Goal: Information Seeking & Learning: Learn about a topic

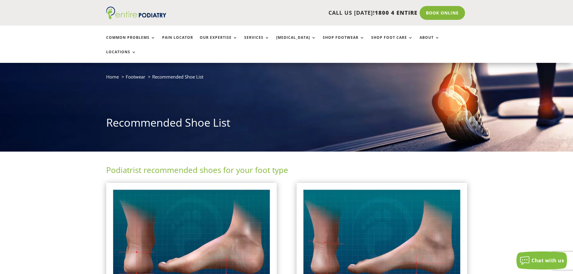
scroll to position [24, 0]
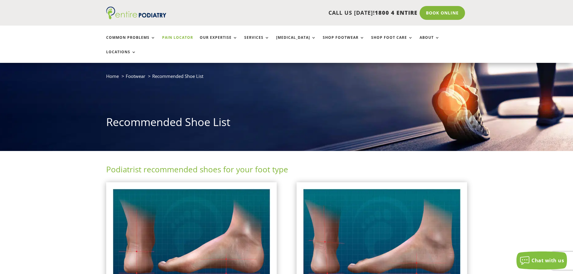
click at [176, 36] on link "Pain Locator" at bounding box center [177, 41] width 31 height 13
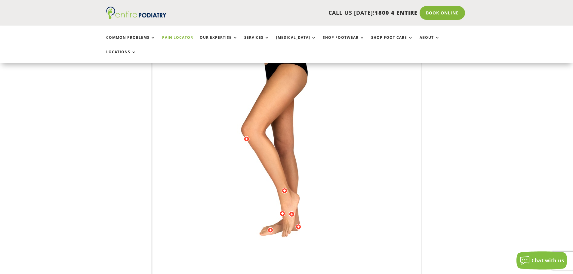
scroll to position [144, 0]
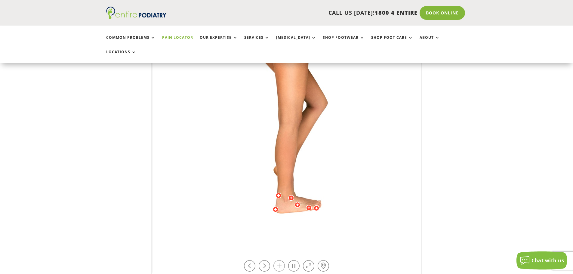
click at [280, 260] on link at bounding box center [278, 265] width 11 height 11
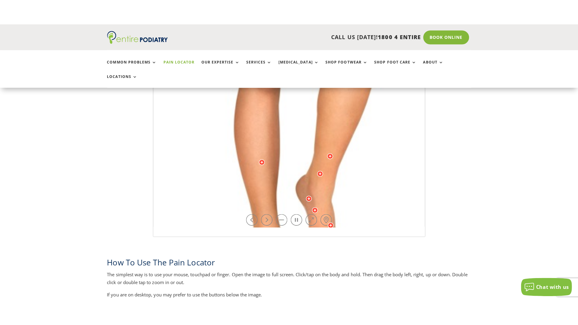
scroll to position [217, 0]
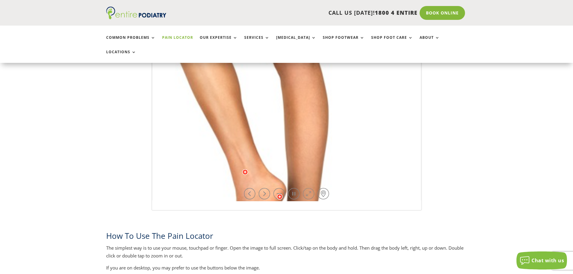
click at [308, 188] on link at bounding box center [308, 193] width 11 height 11
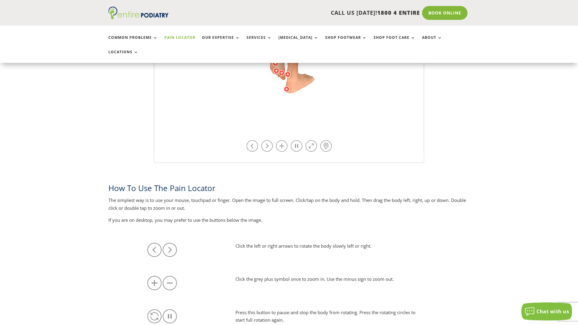
scroll to position [265, 0]
drag, startPoint x: 458, startPoint y: 179, endPoint x: 479, endPoint y: 140, distance: 44.8
drag, startPoint x: 218, startPoint y: 288, endPoint x: 177, endPoint y: 281, distance: 42.4
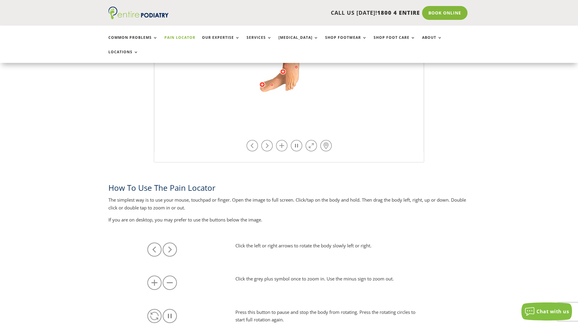
drag, startPoint x: 312, startPoint y: 257, endPoint x: 238, endPoint y: 202, distance: 91.8
drag, startPoint x: 253, startPoint y: 240, endPoint x: 173, endPoint y: 238, distance: 80.3
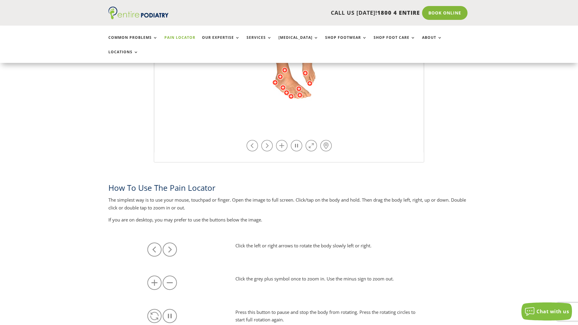
drag, startPoint x: 403, startPoint y: 241, endPoint x: 419, endPoint y: 229, distance: 20.0
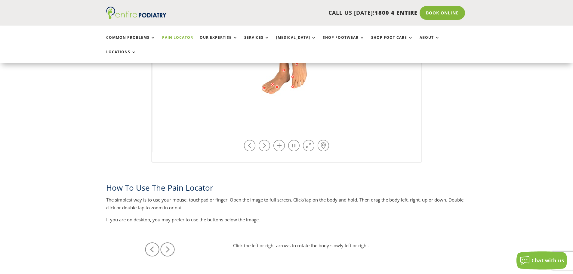
click at [280, 69] on img at bounding box center [287, 4] width 166 height 241
click at [277, 84] on div at bounding box center [277, 87] width 6 height 6
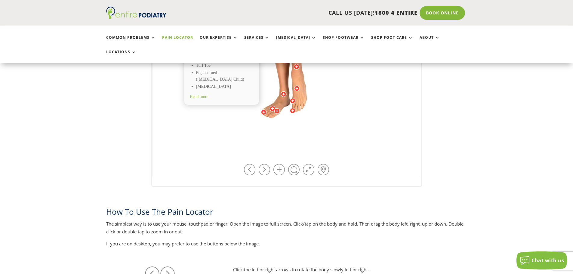
scroll to position [217, 0]
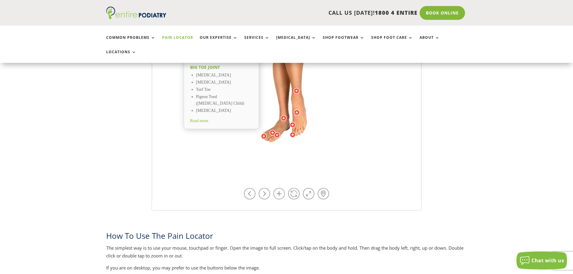
click at [200, 119] on span "Read more" at bounding box center [199, 121] width 18 height 5
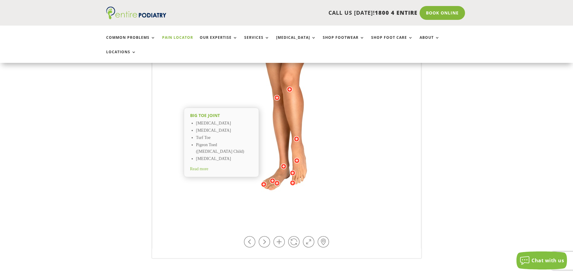
scroll to position [72, 0]
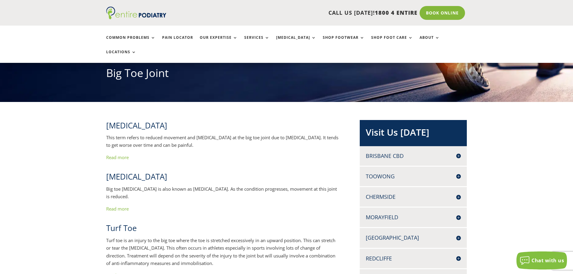
scroll to position [72, 0]
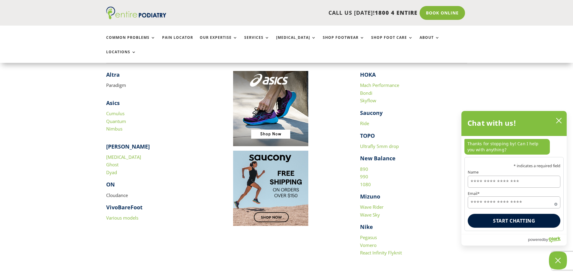
scroll to position [578, 0]
